Goal: Communication & Community: Answer question/provide support

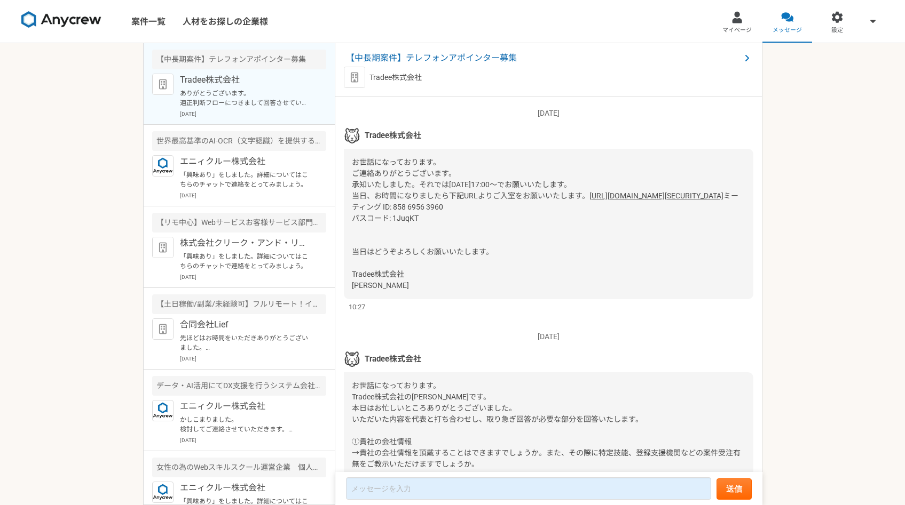
scroll to position [1799, 0]
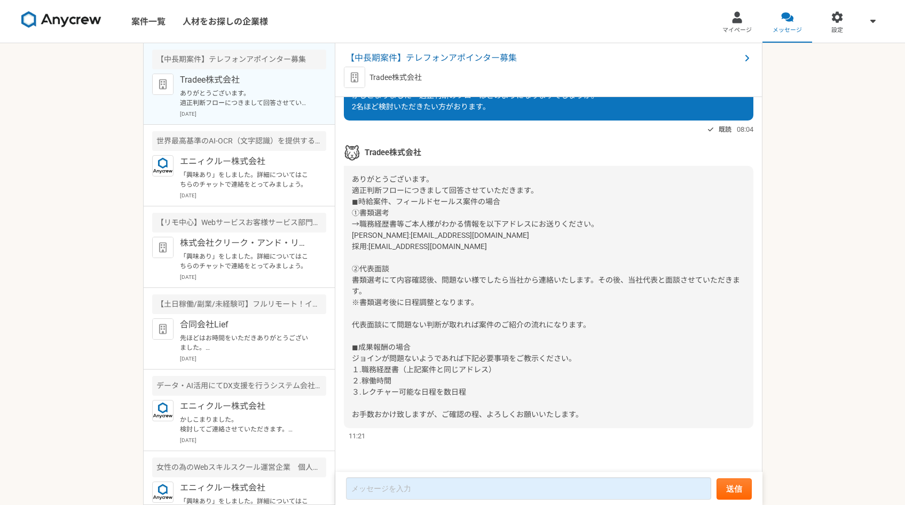
drag, startPoint x: 370, startPoint y: 192, endPoint x: 459, endPoint y: 190, distance: 89.2
click at [461, 191] on div "ありがとうございます。 適正判断フローにつきまして回答させていただきます。 ◼︎時給案件、フィールドセールス案件の場合 ①書類選考 →職務経歴書等ご本人様がわ…" at bounding box center [548, 297] width 409 height 263
copy span "[EMAIL_ADDRESS][DOMAIN_NAME]"
drag, startPoint x: 369, startPoint y: 192, endPoint x: 453, endPoint y: 193, distance: 84.3
click at [453, 193] on div "ありがとうございます。 適正判断フローにつきまして回答させていただきます。 ◼︎時給案件、フィールドセールス案件の場合 ①書類選考 →職務経歴書等ご本人様がわ…" at bounding box center [548, 297] width 409 height 263
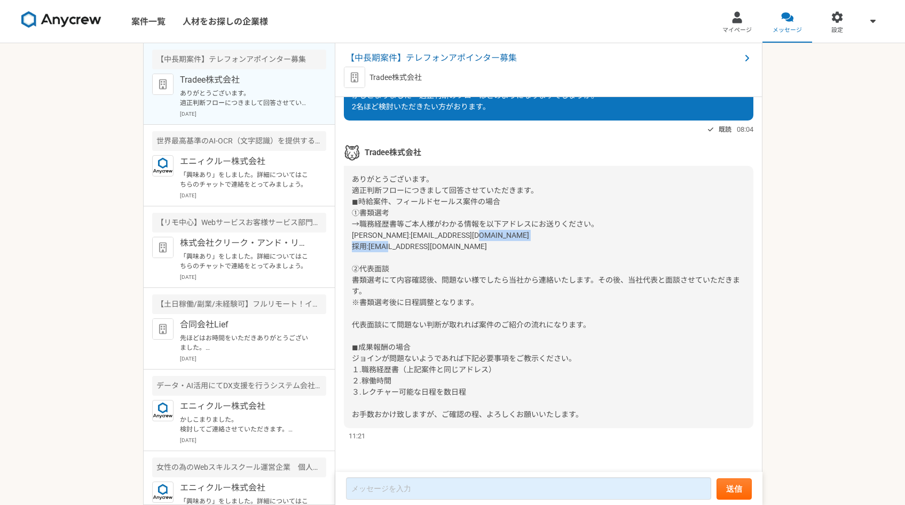
copy span "[EMAIL_ADDRESS][DOMAIN_NAME]"
drag, startPoint x: 369, startPoint y: 203, endPoint x: 478, endPoint y: 204, distance: 108.4
click at [478, 204] on div "ありがとうございます。 適正判断フローにつきまして回答させていただきます。 ◼︎時給案件、フィールドセールス案件の場合 ①書類選考 →職務経歴書等ご本人様がわ…" at bounding box center [548, 297] width 409 height 263
copy span "職務経歴書"
drag, startPoint x: 360, startPoint y: 180, endPoint x: 398, endPoint y: 178, distance: 38.0
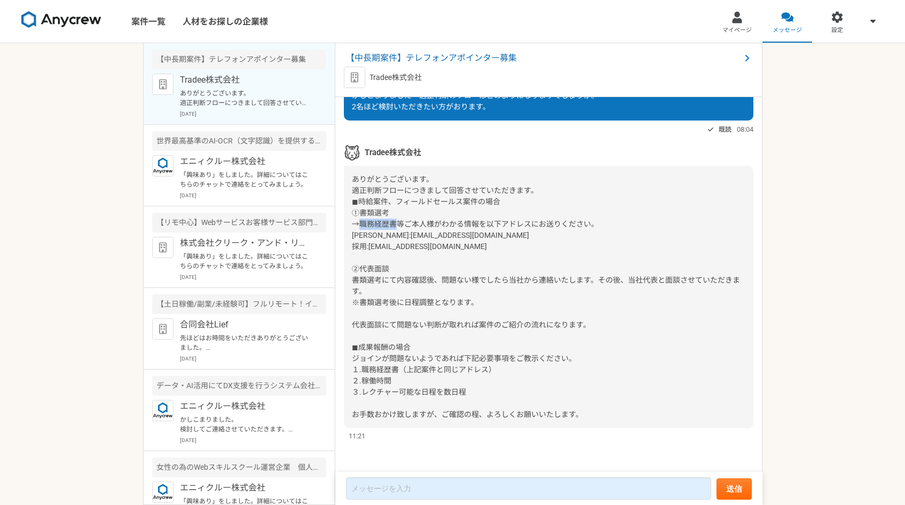
click at [397, 178] on span "ありがとうございます。 適正判断フローにつきまして回答させていただきます。 ◼︎時給案件、フィールドセールス案件の場合 ①書類選考 →職務経歴書等ご本人様がわ…" at bounding box center [546, 297] width 388 height 244
copy p "Tradee株式会社"
drag, startPoint x: 436, startPoint y: 78, endPoint x: 370, endPoint y: 76, distance: 65.1
click at [370, 76] on div "Tradee株式会社" at bounding box center [548, 77] width 409 height 21
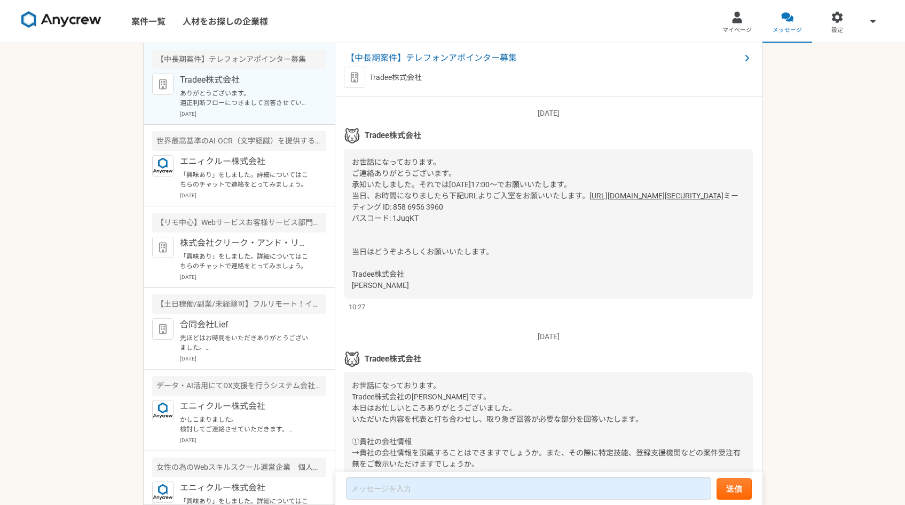
scroll to position [1799, 0]
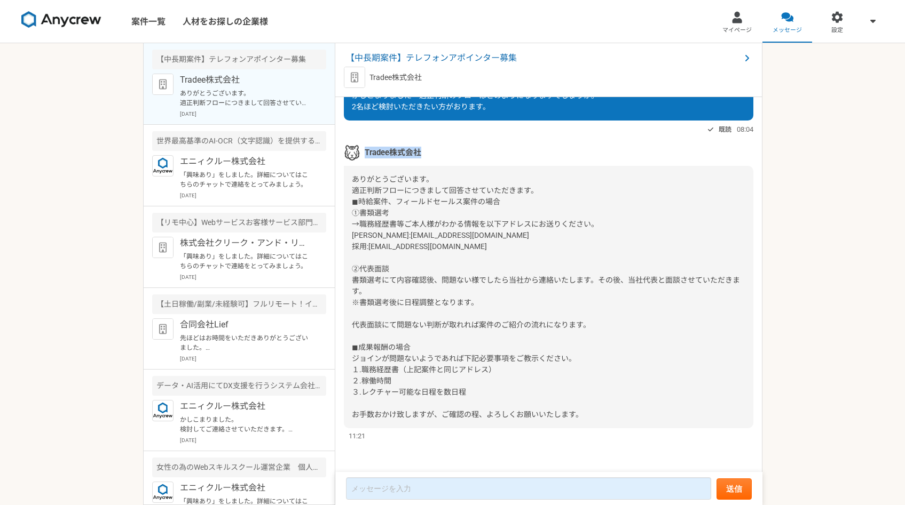
copy span "Tradee株式会社"
drag, startPoint x: 426, startPoint y: 107, endPoint x: 366, endPoint y: 105, distance: 60.9
click at [366, 145] on div "Tradee株式会社" at bounding box center [548, 153] width 409 height 16
copy span "[PERSON_NAME]"
drag, startPoint x: 352, startPoint y: 191, endPoint x: 365, endPoint y: 191, distance: 12.3
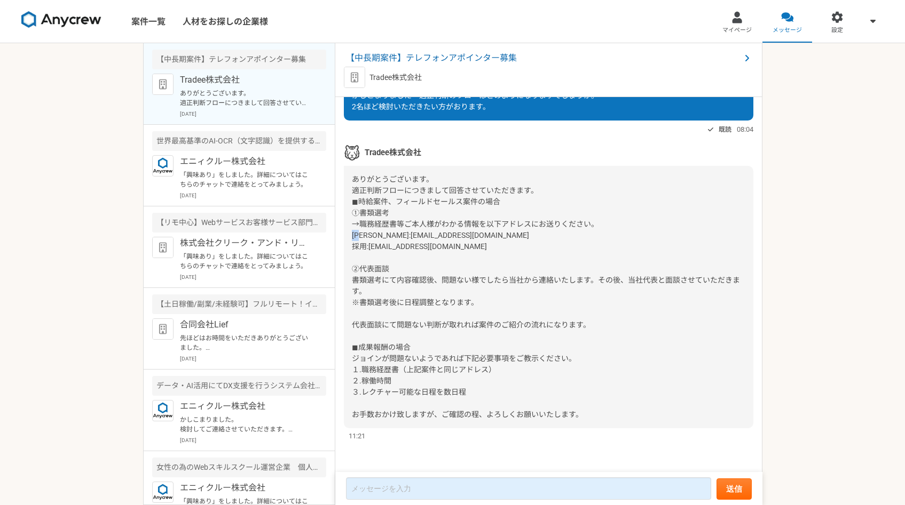
click at [365, 191] on span "ありがとうございます。 適正判断フローにつきまして回答させていただきます。 ◼︎時給案件、フィールドセールス案件の場合 ①書類選考 →職務経歴書等ご本人様がわ…" at bounding box center [546, 297] width 388 height 244
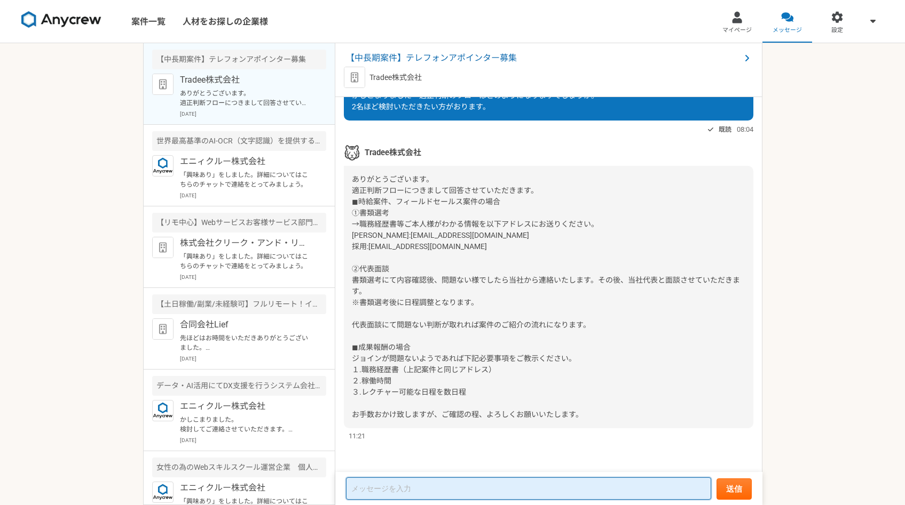
click at [397, 487] on textarea at bounding box center [528, 489] width 365 height 22
type textarea "@"
type textarea "g"
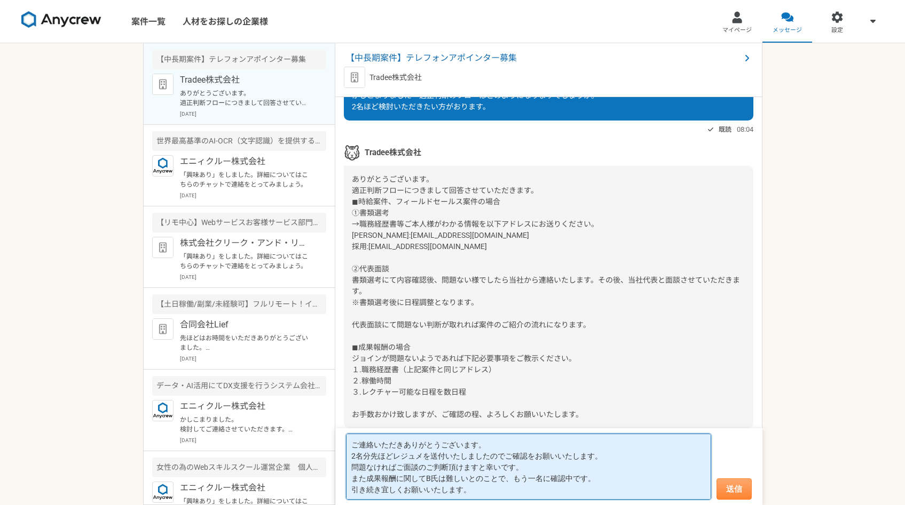
type textarea "ご連絡いただきありがとうございます。 2名分先ほどレジュメを送付いたしましたのでご確認をお願いいたします。 問題なければご面談のご判断頂けますと幸いです。 ま…"
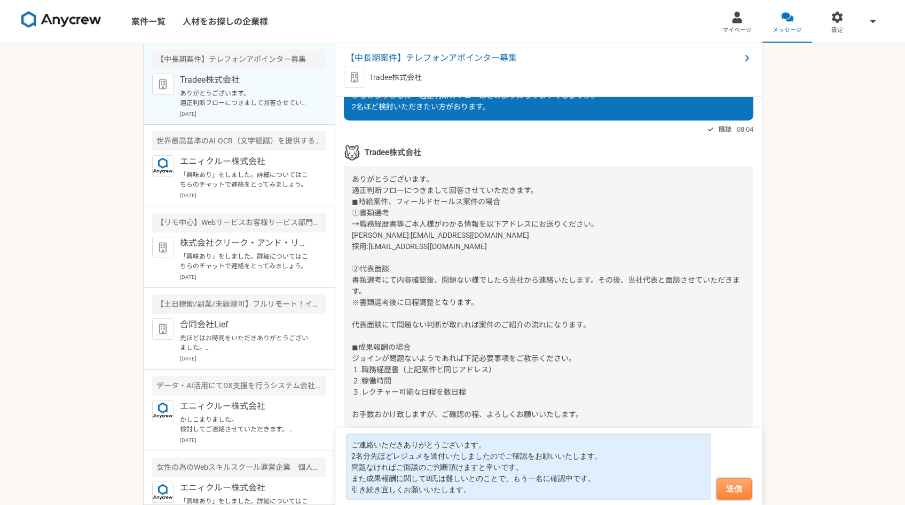
click at [726, 492] on button "送信" at bounding box center [733, 489] width 35 height 21
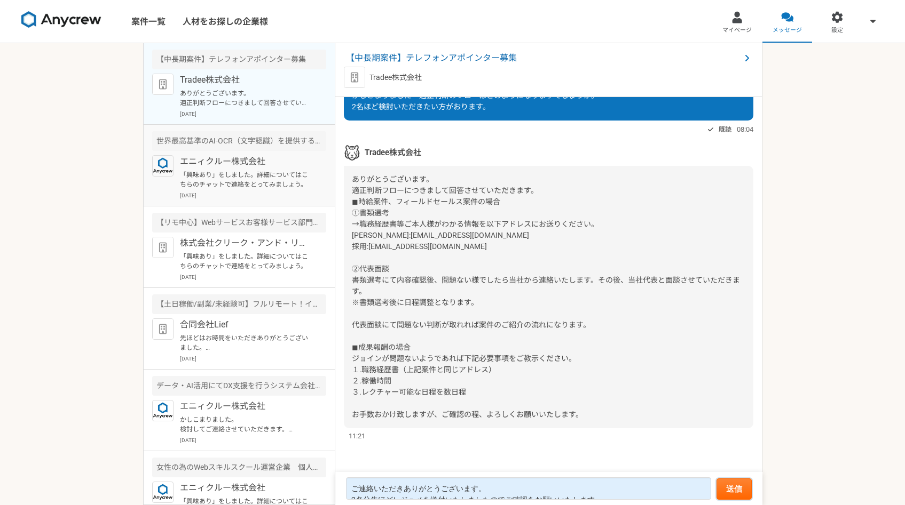
scroll to position [1624, 0]
